Goal: Information Seeking & Learning: Learn about a topic

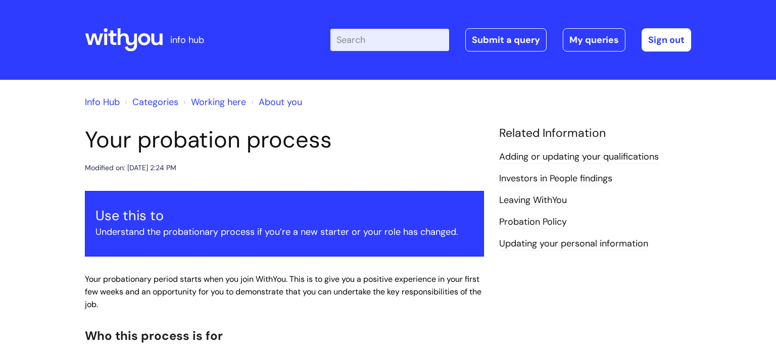
click at [121, 37] on icon at bounding box center [128, 39] width 20 height 23
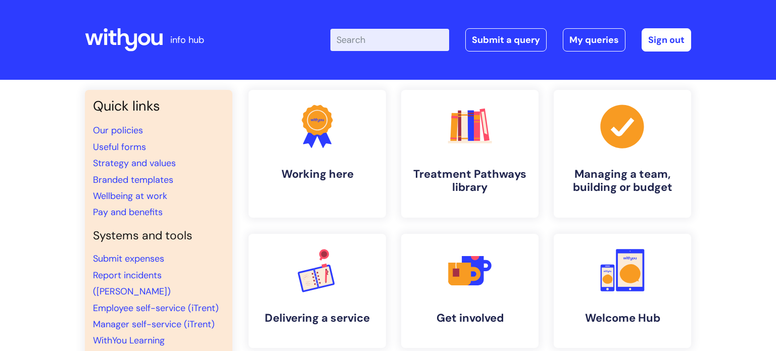
click at [396, 43] on input "Enter your search term here..." at bounding box center [390, 40] width 119 height 22
type input "knowledge check"
click button "Search" at bounding box center [0, 0] width 0 height 0
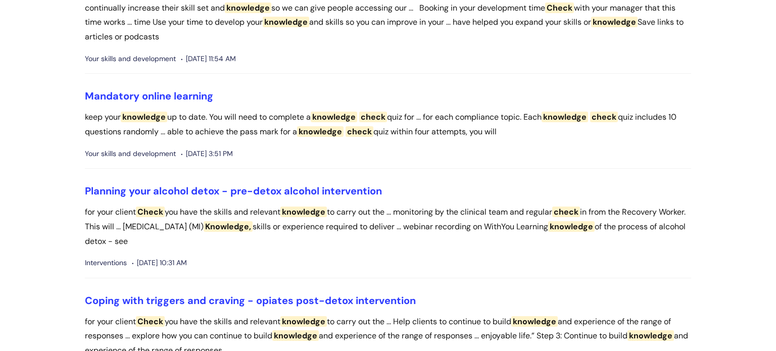
scroll to position [16, 0]
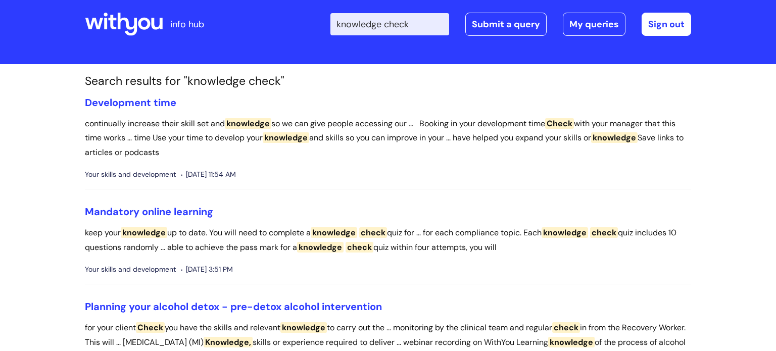
click at [139, 26] on icon at bounding box center [144, 24] width 12 height 12
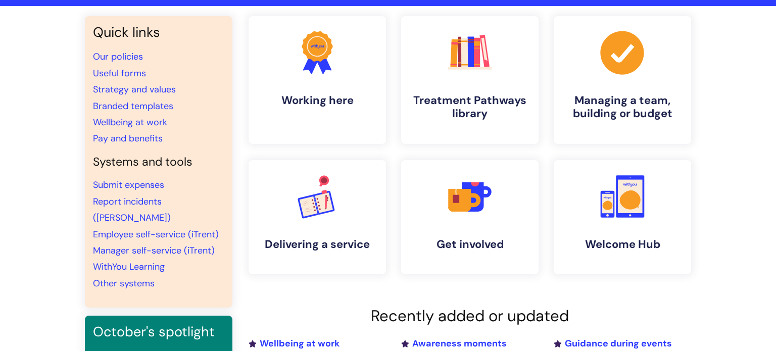
scroll to position [75, 0]
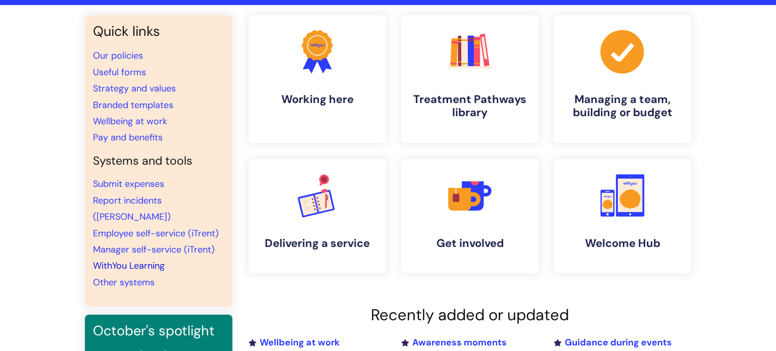
click at [137, 260] on link "WithYou Learning" at bounding box center [129, 266] width 72 height 12
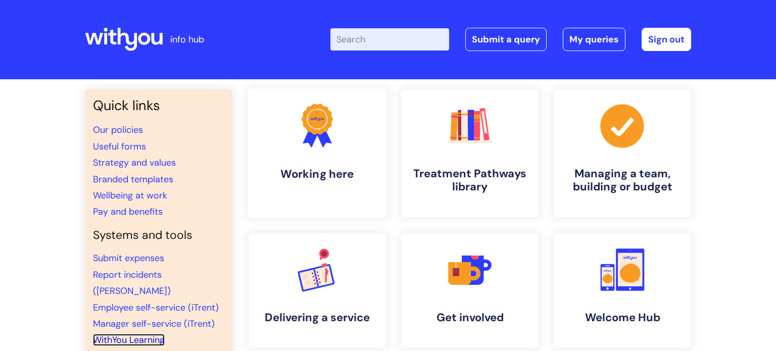
scroll to position [0, 0]
